Goal: Navigation & Orientation: Find specific page/section

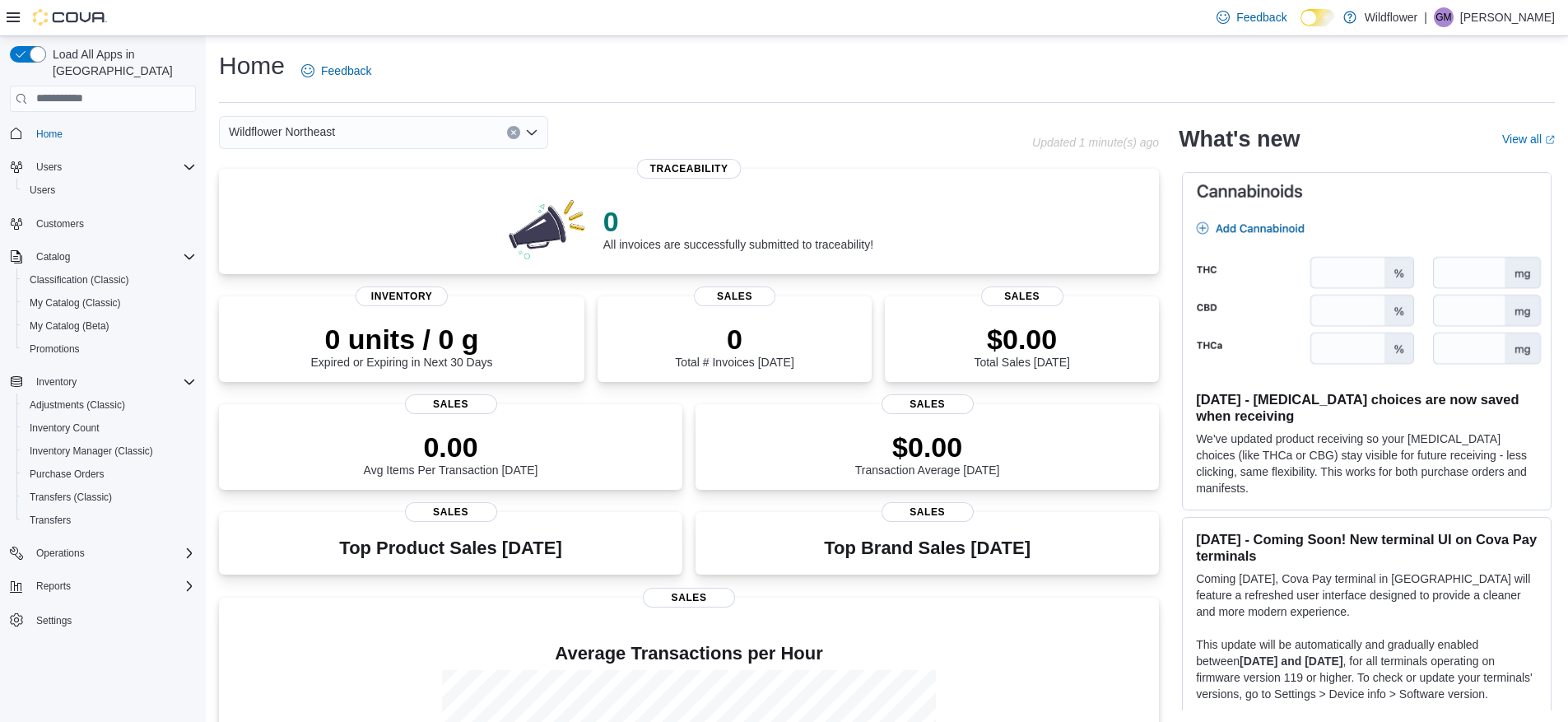
click at [529, 126] on icon "Open list of options" at bounding box center [532, 133] width 13 height 13
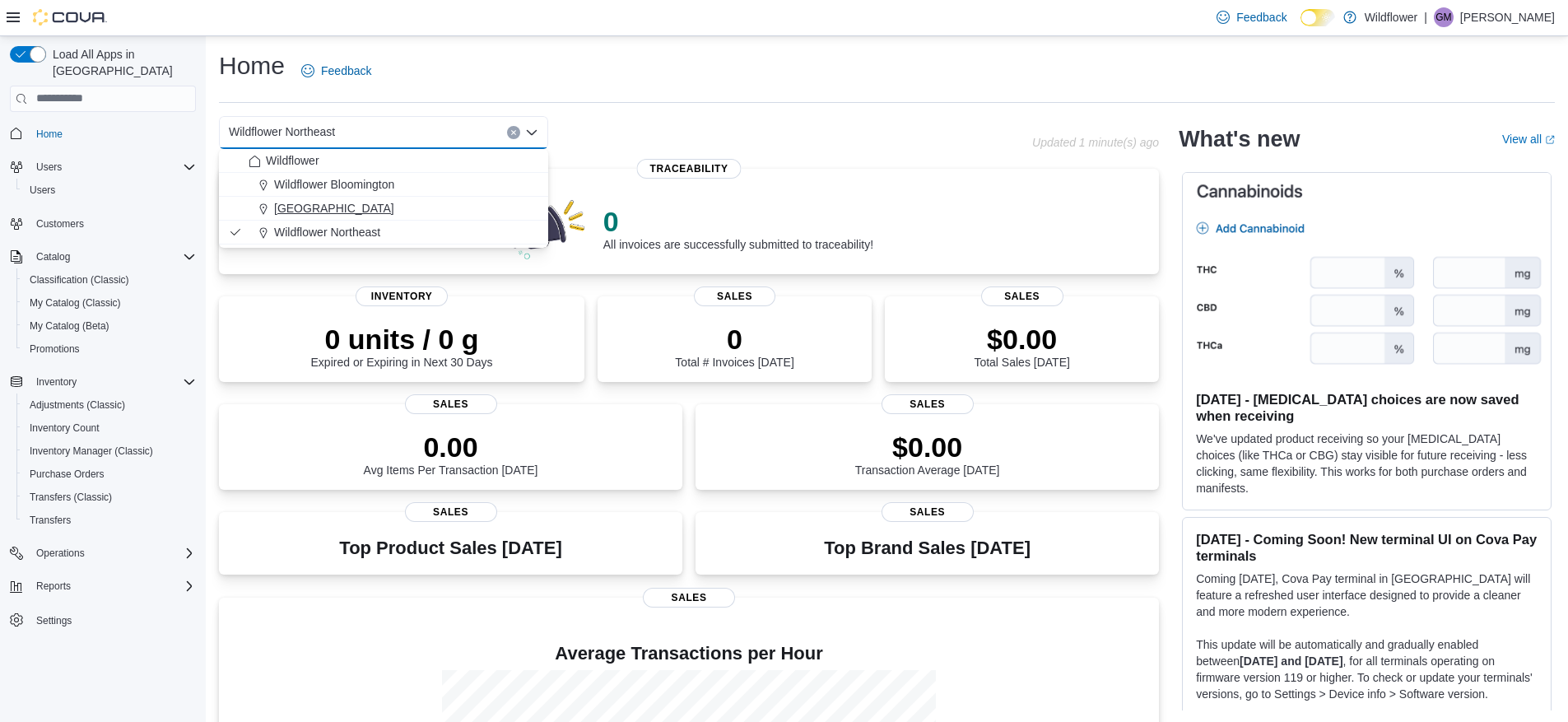
click at [448, 201] on div "Wildflower North Loop" at bounding box center [393, 207] width 289 height 16
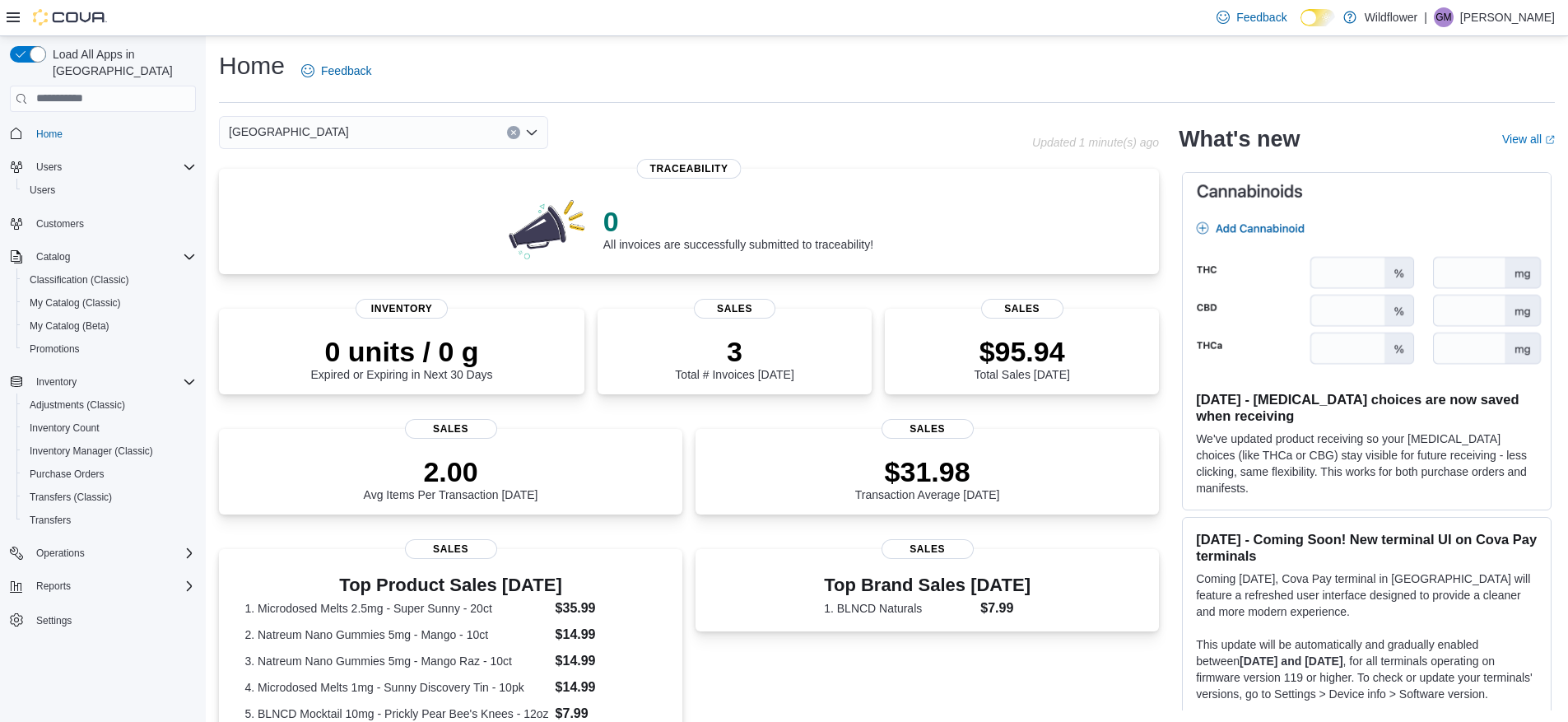
click at [534, 130] on icon "Open list of options" at bounding box center [532, 133] width 13 height 13
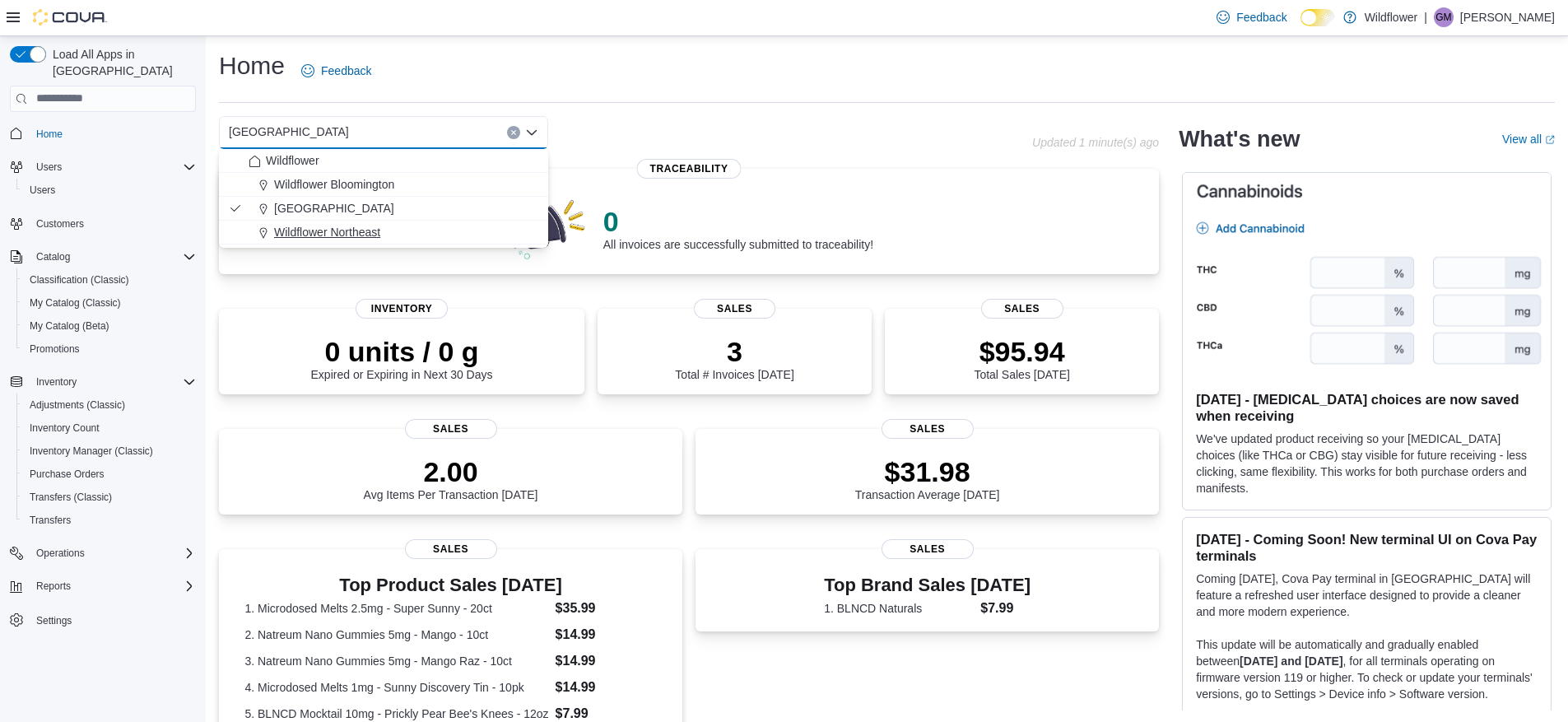
click at [493, 238] on div "Wildflower Northeast" at bounding box center [393, 231] width 289 height 16
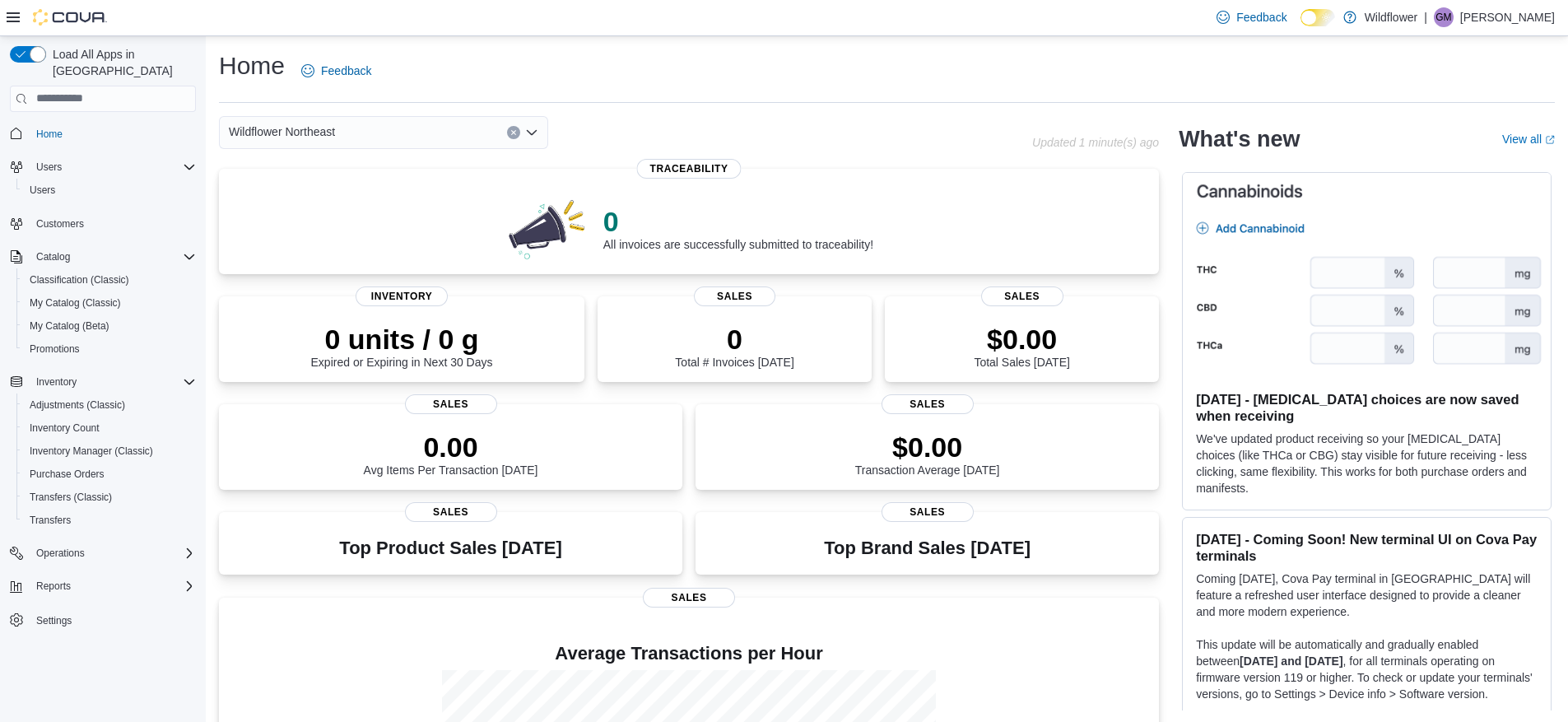
click at [535, 128] on icon "Open list of options" at bounding box center [532, 133] width 13 height 13
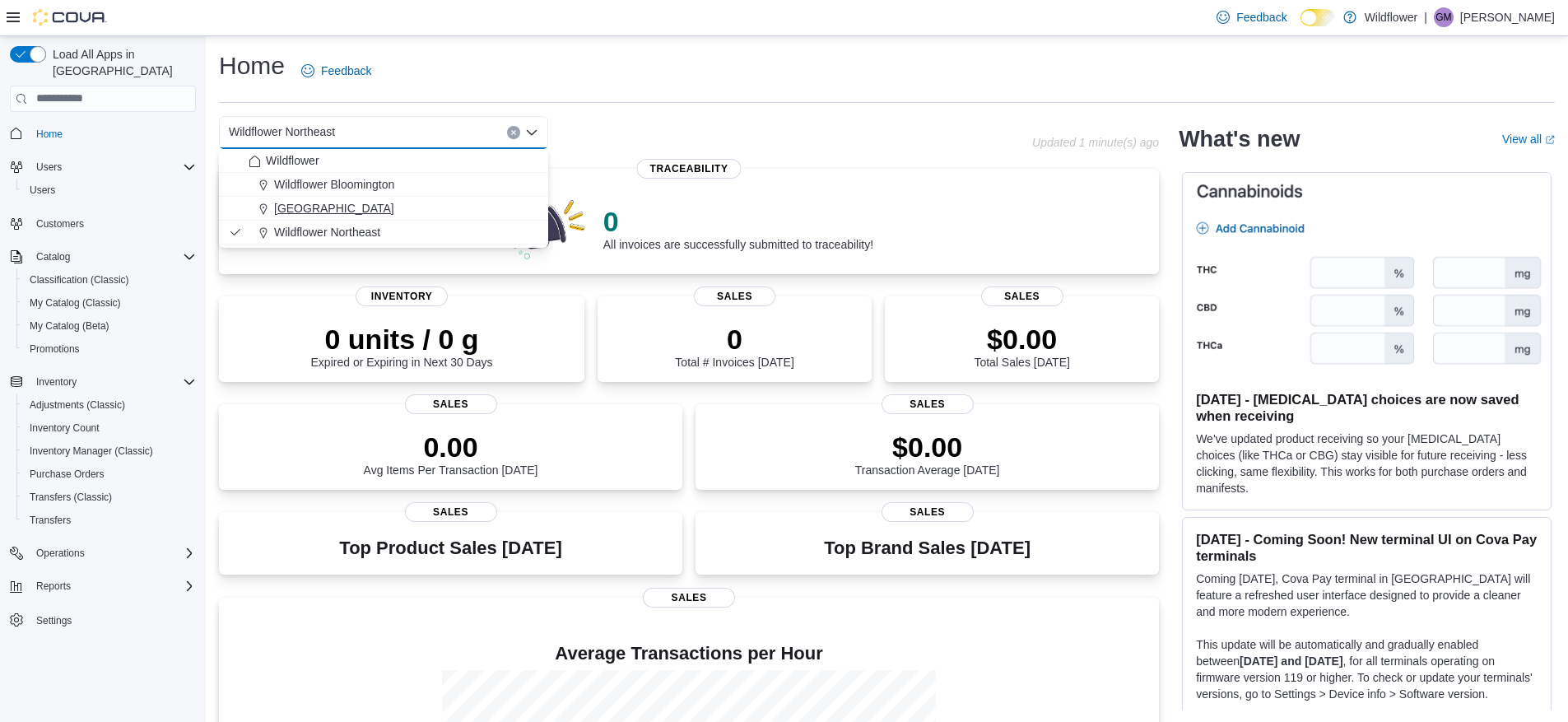
click at [470, 212] on div "Wildflower North Loop" at bounding box center [393, 207] width 289 height 16
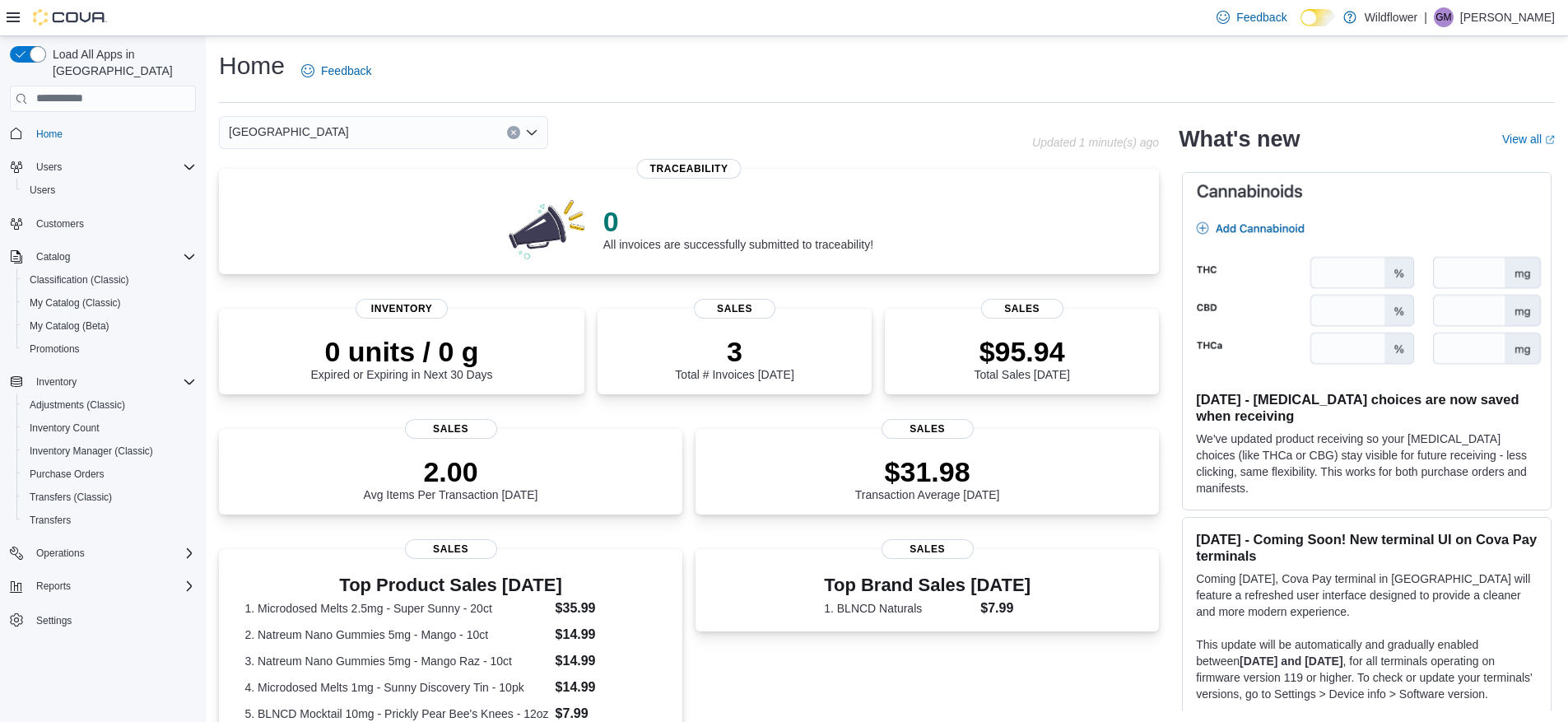
scroll to position [414, 0]
